Goal: Task Accomplishment & Management: Use online tool/utility

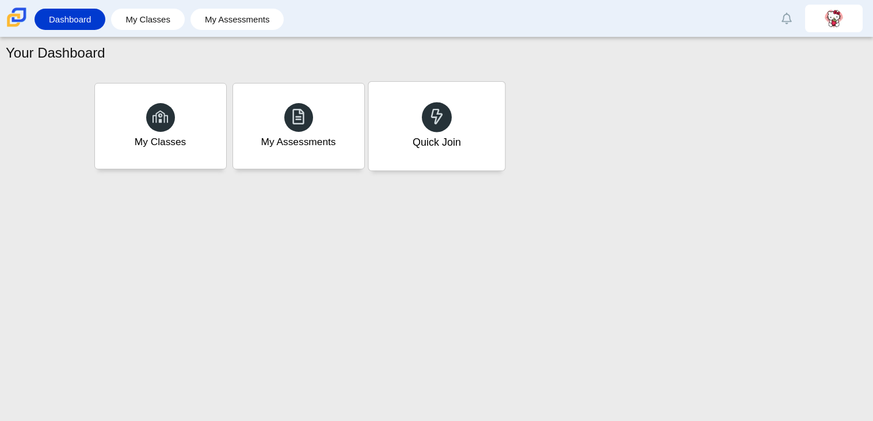
click at [443, 135] on div "Quick Join" at bounding box center [436, 142] width 48 height 15
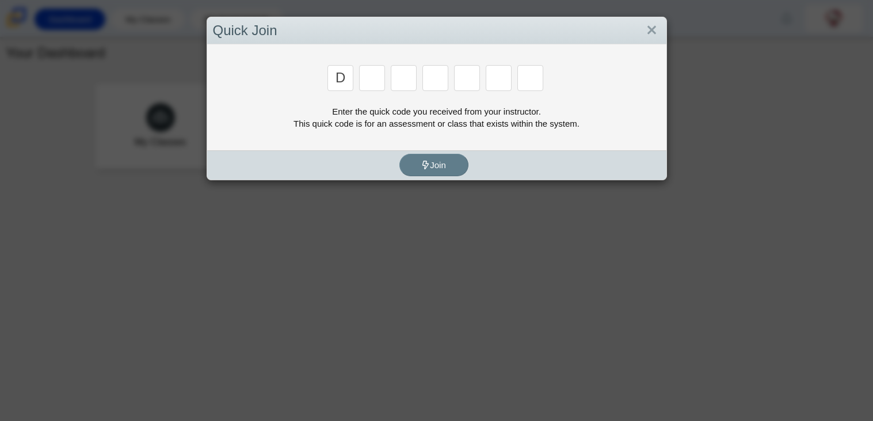
type input "d"
type input "e"
type input "g"
type input "v"
type input "9"
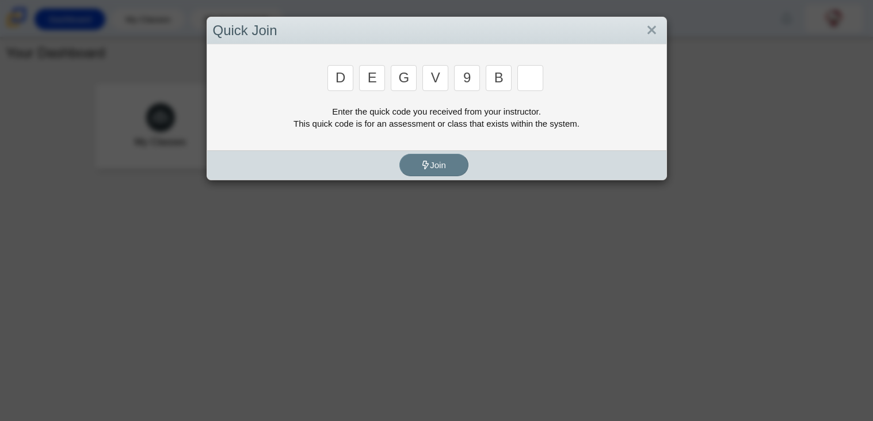
type input "b"
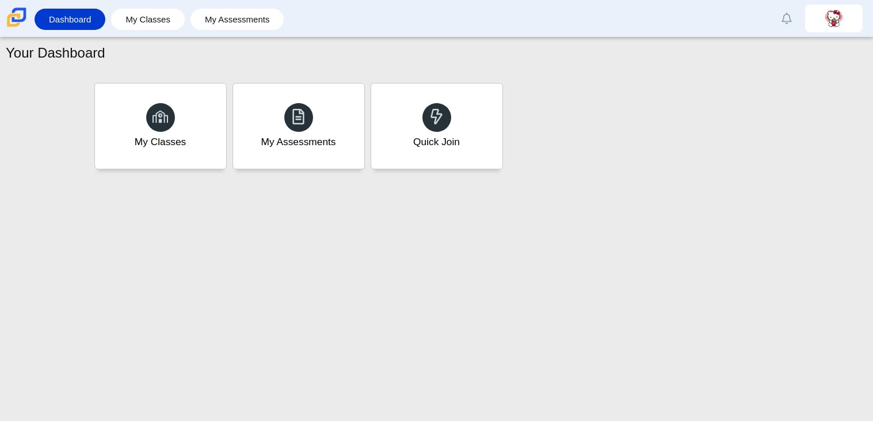
type input "5"
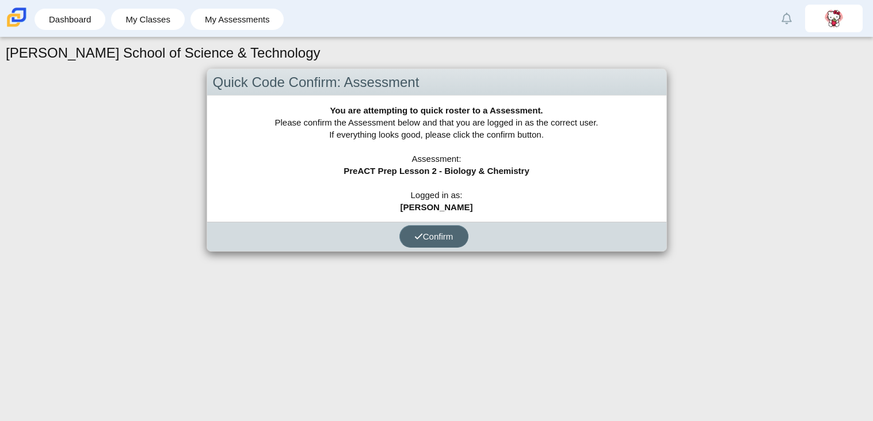
click at [453, 240] on button "Confirm" at bounding box center [433, 236] width 69 height 22
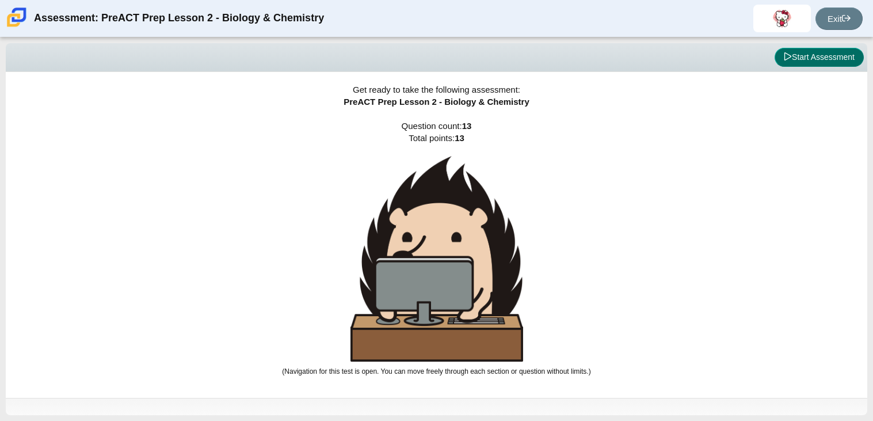
click at [816, 50] on button "Start Assessment" at bounding box center [819, 58] width 89 height 20
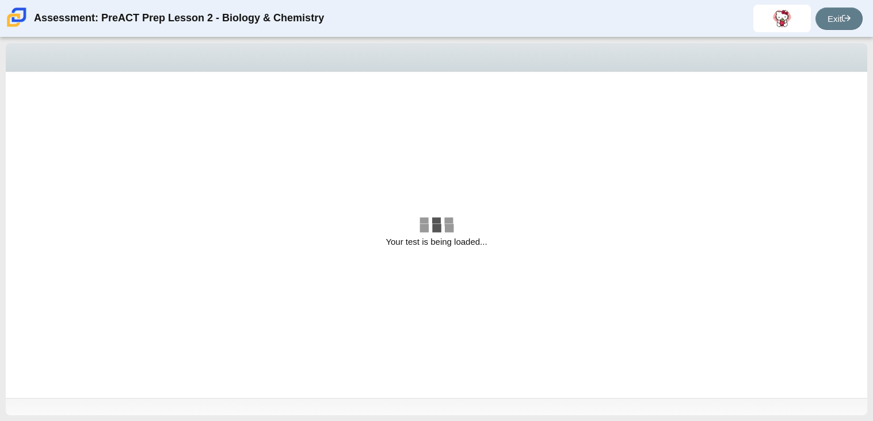
select select "58607607-65e7-4836-9523-ecd11f1865a2"
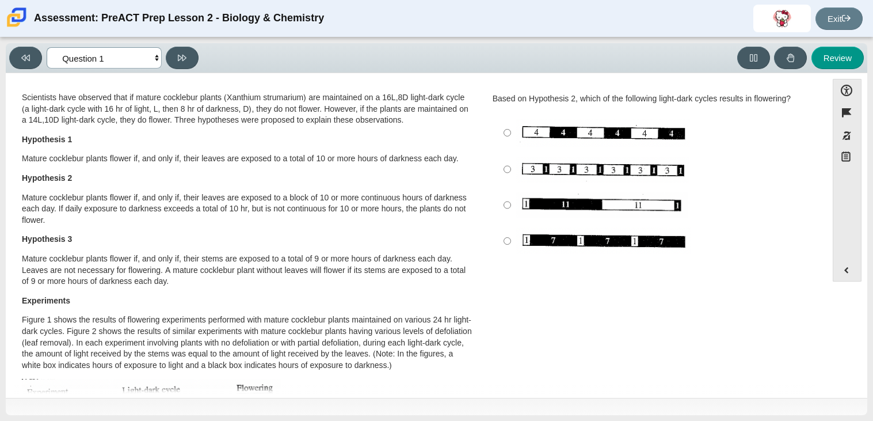
click at [111, 62] on select "Questions Question 1 Question 2 Question 3 Question 4 Question 5 Question 6 Que…" at bounding box center [104, 57] width 115 height 21
click at [545, 172] on img "Assessment items" at bounding box center [602, 170] width 173 height 26
click at [511, 172] on input "Image without description" at bounding box center [507, 169] width 7 height 36
radio input "true"
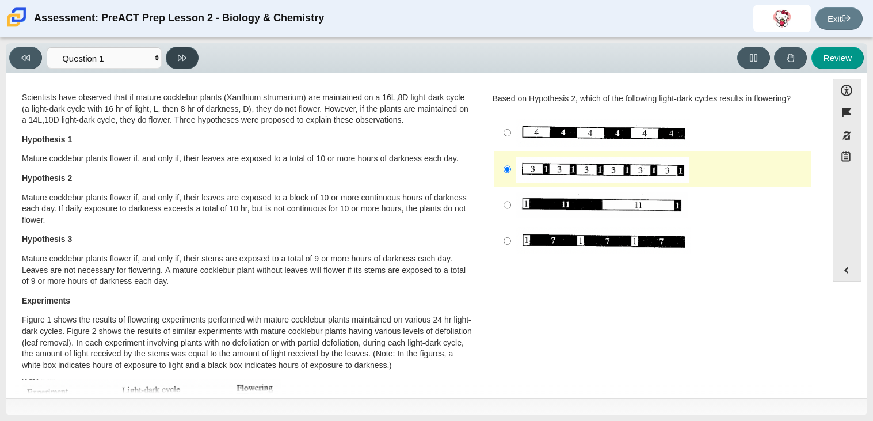
click at [185, 55] on icon at bounding box center [182, 58] width 9 height 6
select select "8d1c24a4-7cd6-489d-b988-502286bc803b"
